Goal: Transaction & Acquisition: Book appointment/travel/reservation

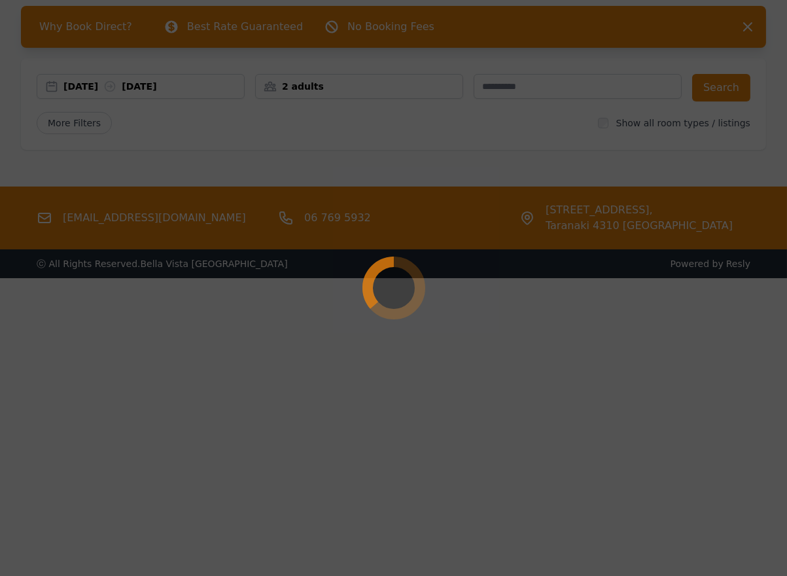
select select "**"
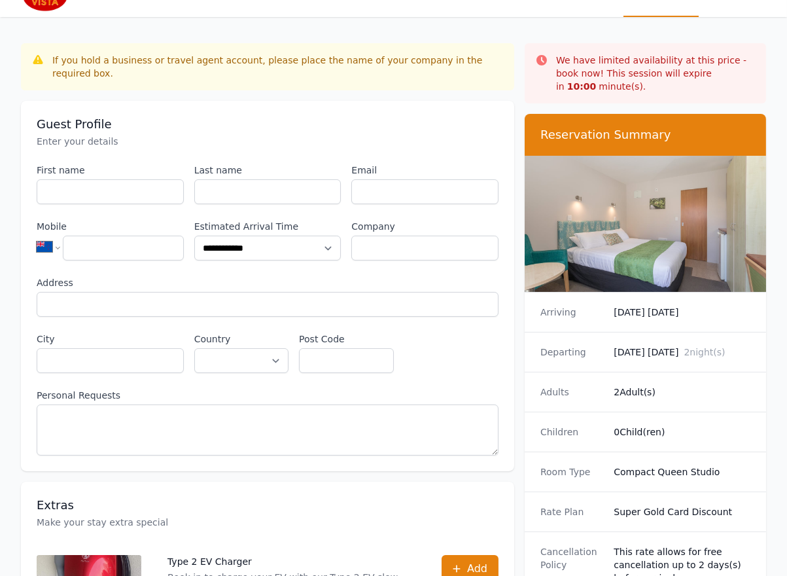
scroll to position [42, 0]
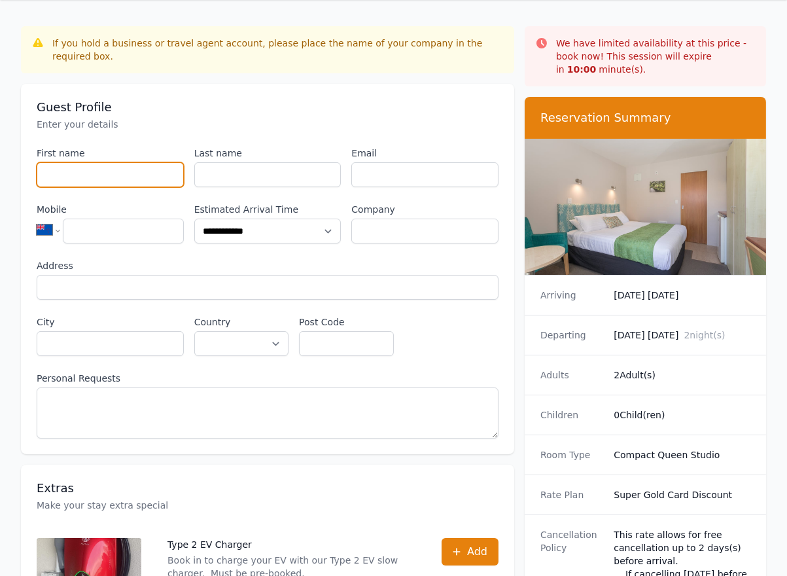
drag, startPoint x: 122, startPoint y: 169, endPoint x: 145, endPoint y: 169, distance: 23.5
click at [122, 169] on input "First name" at bounding box center [110, 174] width 147 height 25
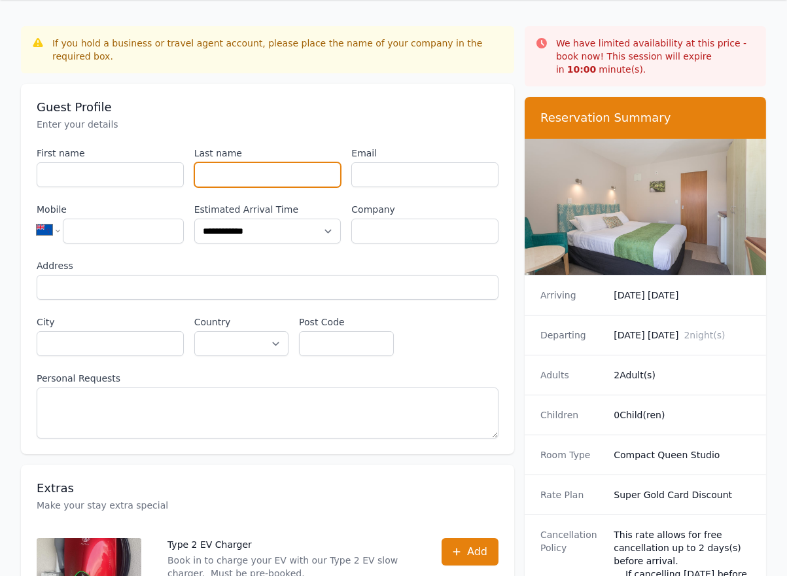
click at [214, 171] on input "Last name" at bounding box center [267, 174] width 147 height 25
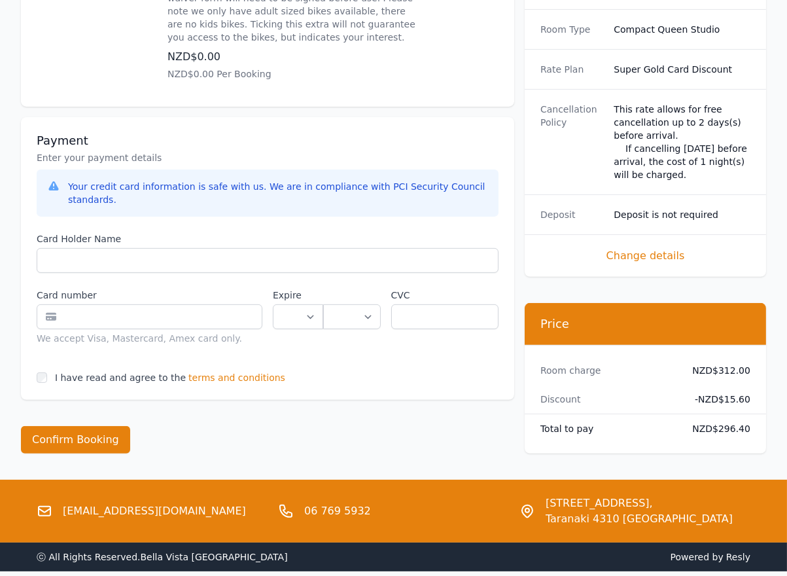
scroll to position [900, 0]
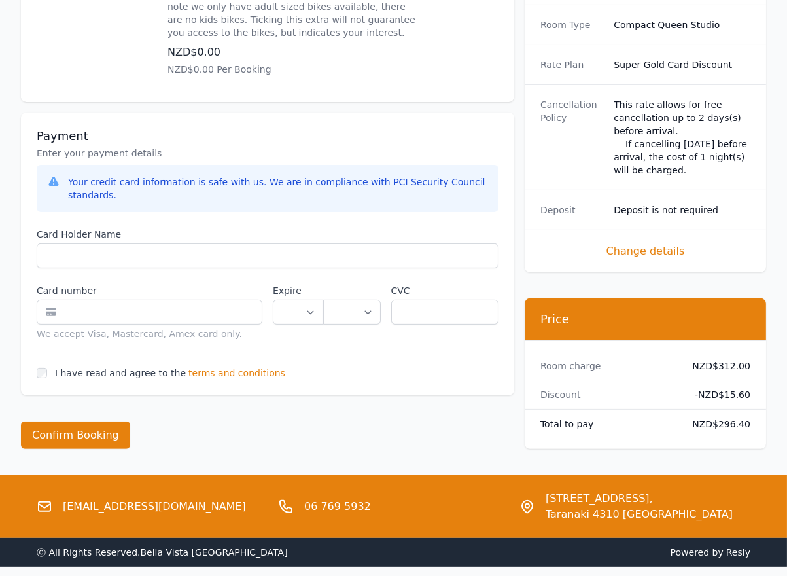
click at [197, 366] on span "terms and conditions" at bounding box center [236, 372] width 97 height 13
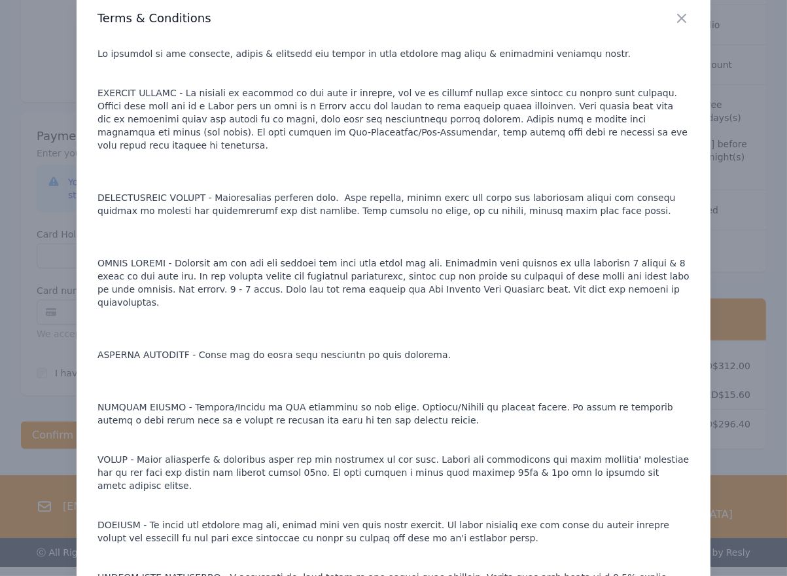
scroll to position [68, 0]
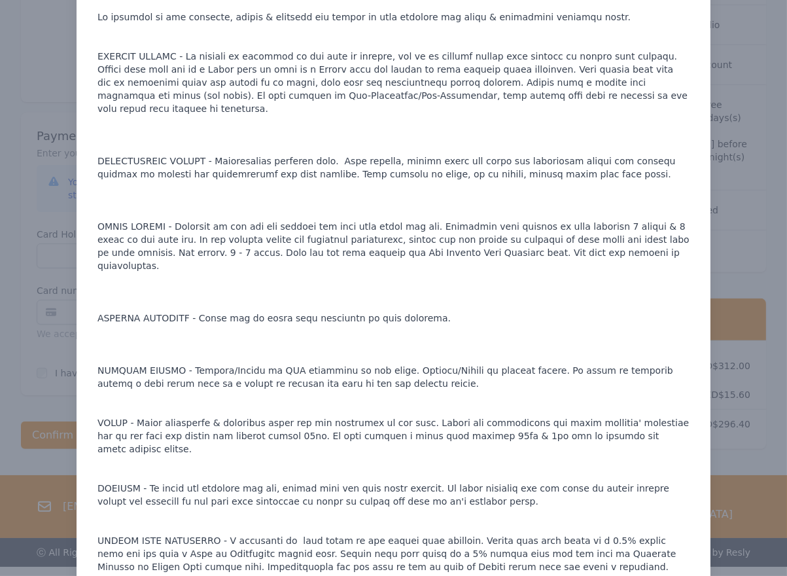
click at [52, 310] on div at bounding box center [393, 288] width 787 height 576
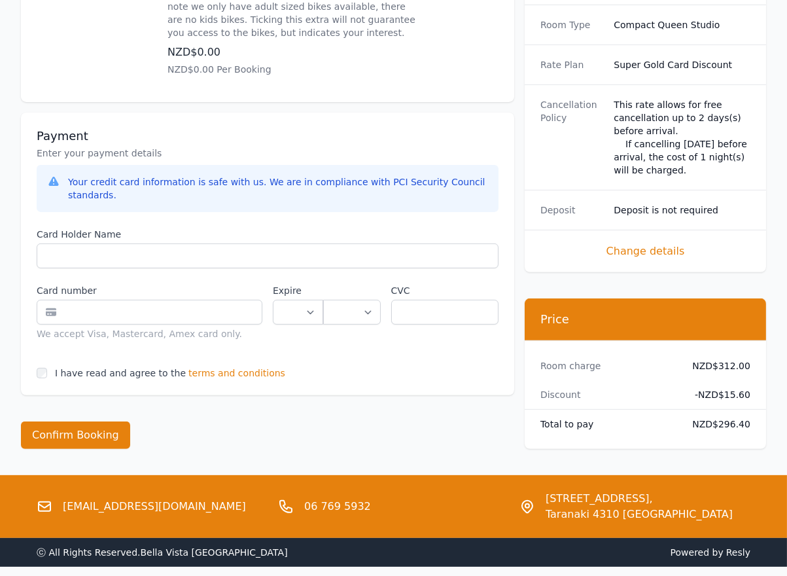
click at [195, 326] on div "Payment Enter your payment details Your credit card information is safe with us…" at bounding box center [267, 253] width 493 height 283
click at [199, 366] on span "terms and conditions" at bounding box center [236, 372] width 97 height 13
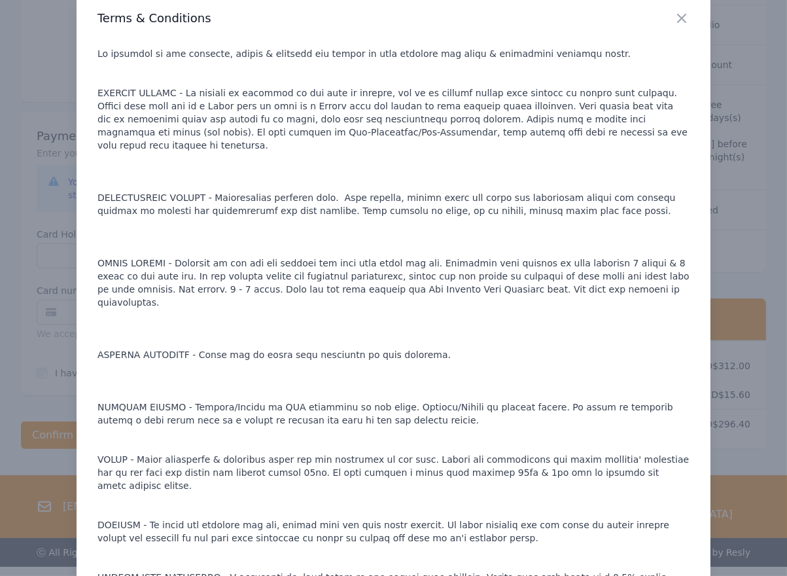
scroll to position [0, 0]
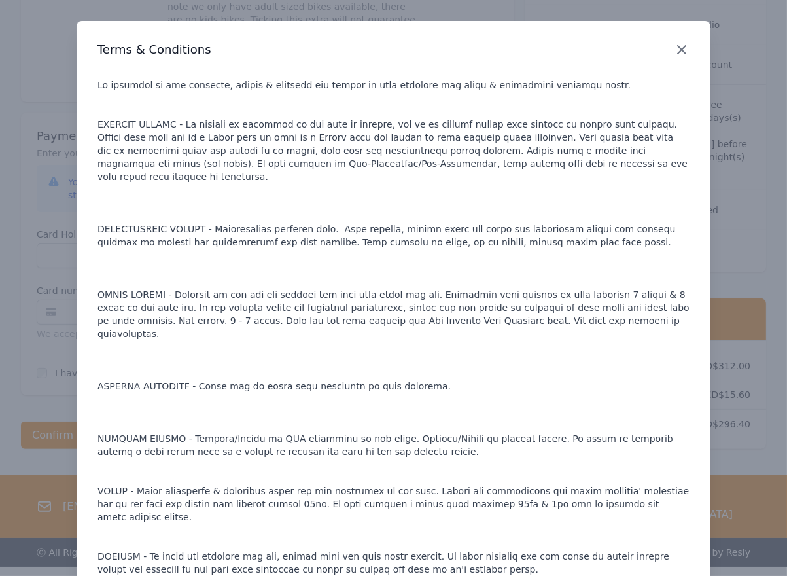
click at [685, 49] on icon "button" at bounding box center [682, 50] width 16 height 16
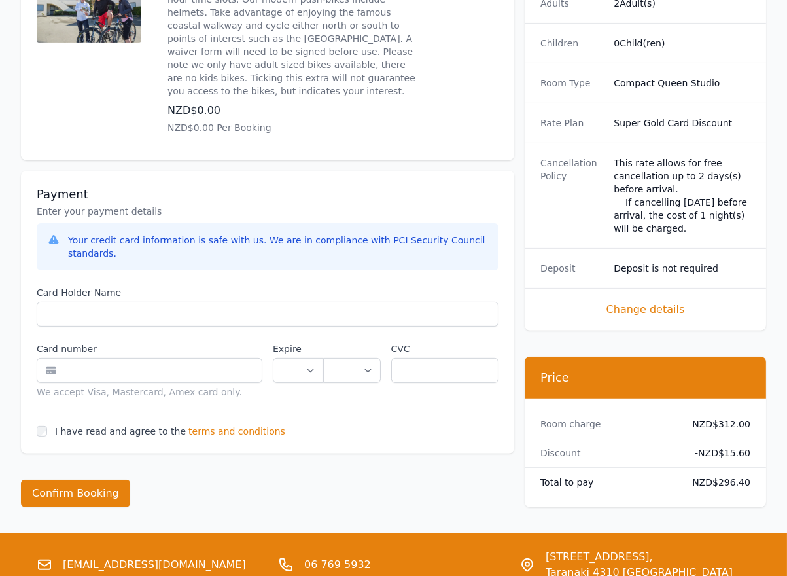
scroll to position [837, 0]
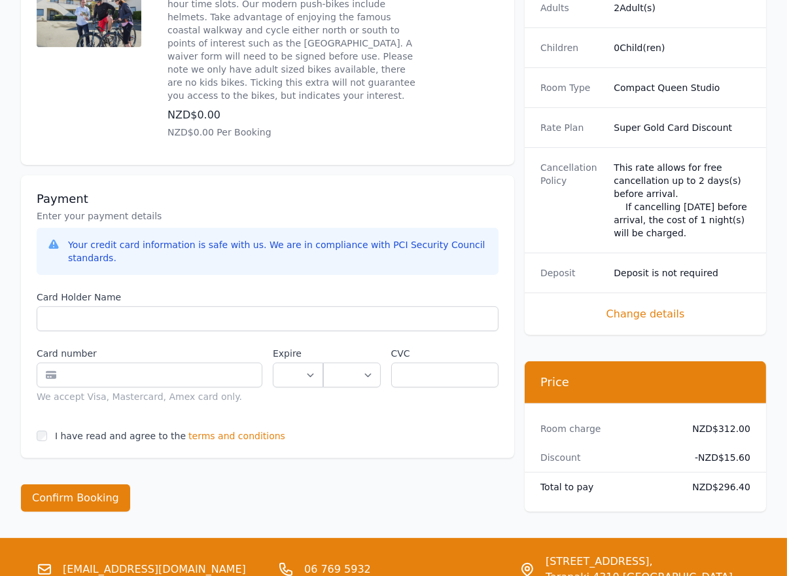
click at [215, 429] on span "terms and conditions" at bounding box center [236, 435] width 97 height 13
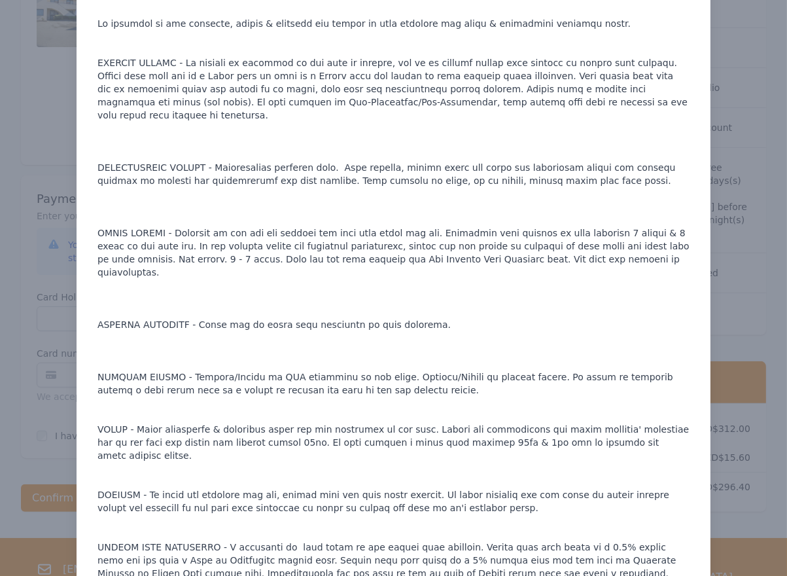
scroll to position [68, 0]
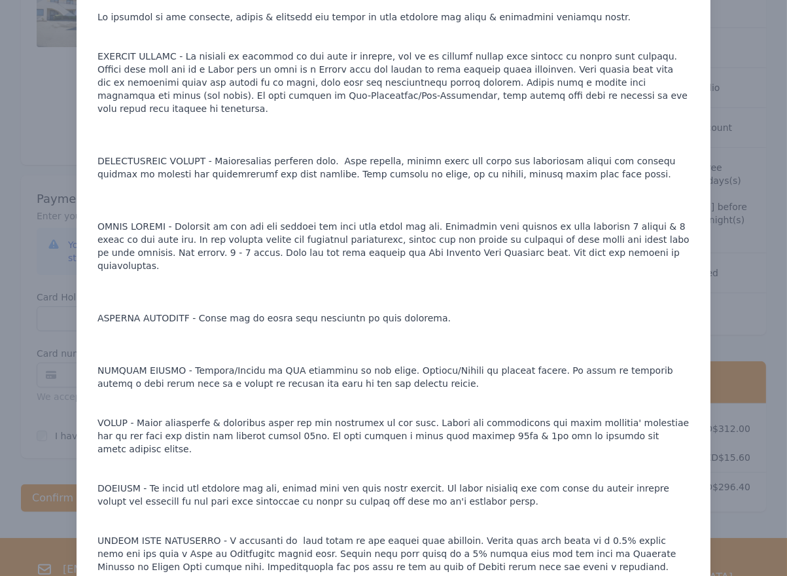
click at [761, 155] on div at bounding box center [393, 288] width 787 height 576
